Goal: Task Accomplishment & Management: Use online tool/utility

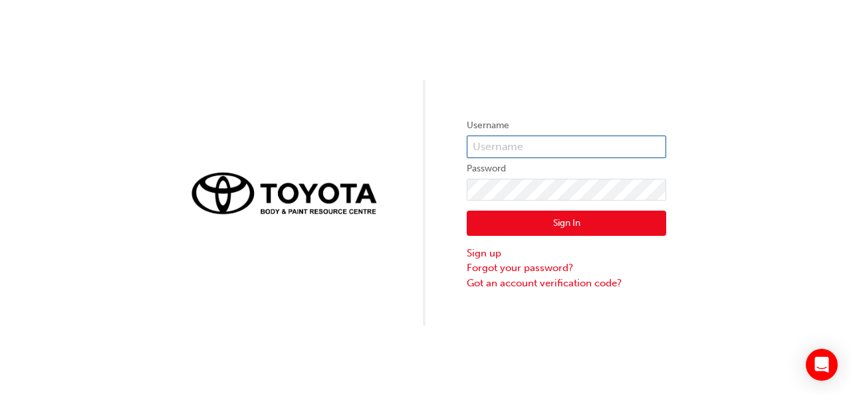
click at [528, 149] on input "text" at bounding box center [567, 147] width 200 height 23
type input "[PERSON_NAME].[PERSON_NAME]"
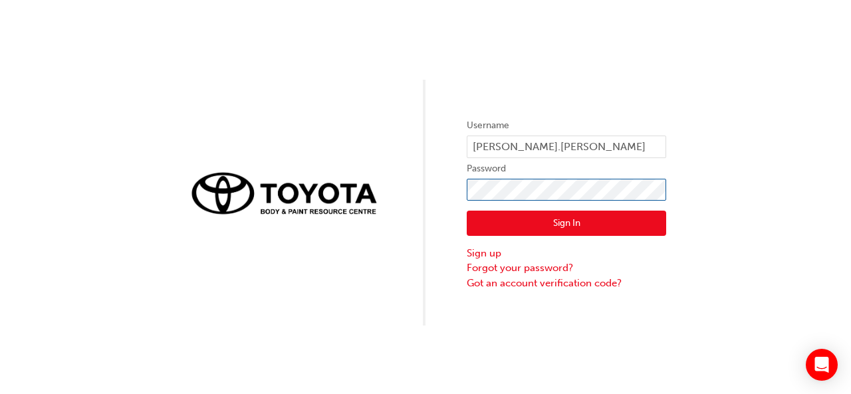
click button "Sign In" at bounding box center [567, 223] width 200 height 25
